Goal: Check status: Check status

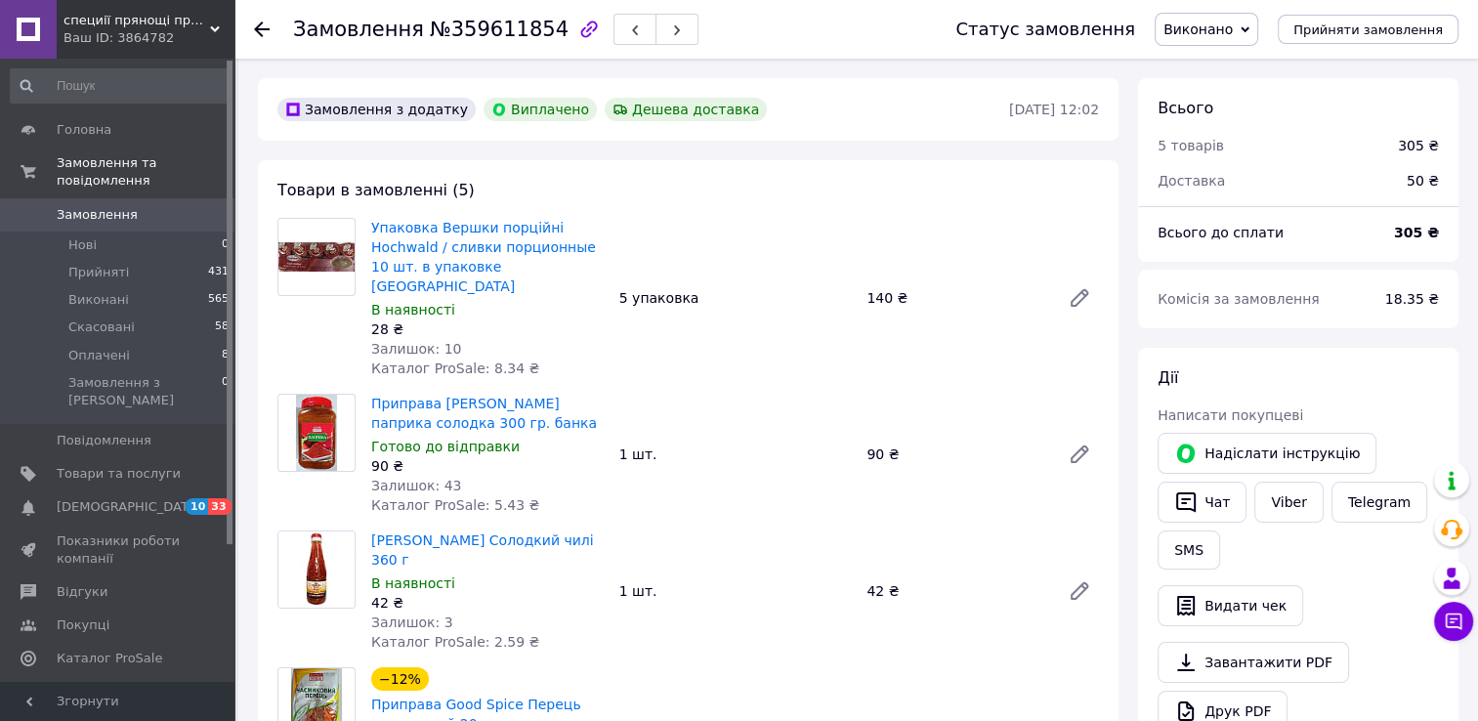
scroll to position [20, 0]
click at [261, 23] on use at bounding box center [262, 29] width 16 height 16
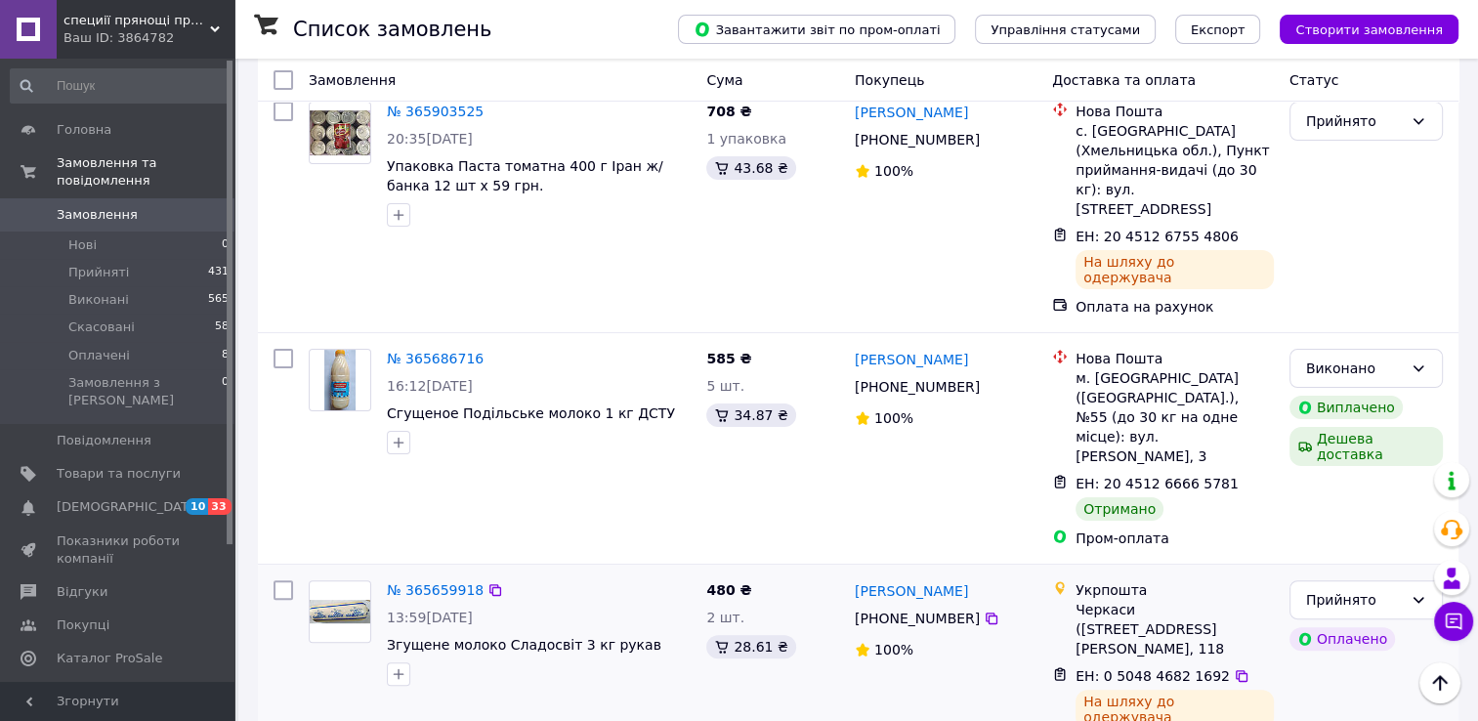
scroll to position [391, 0]
